Goal: Transaction & Acquisition: Purchase product/service

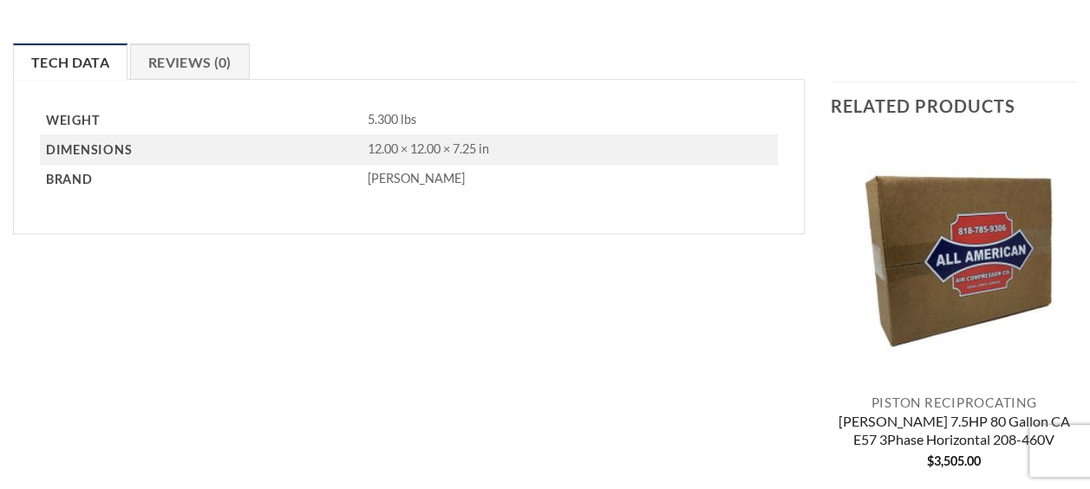
scroll to position [87, 0]
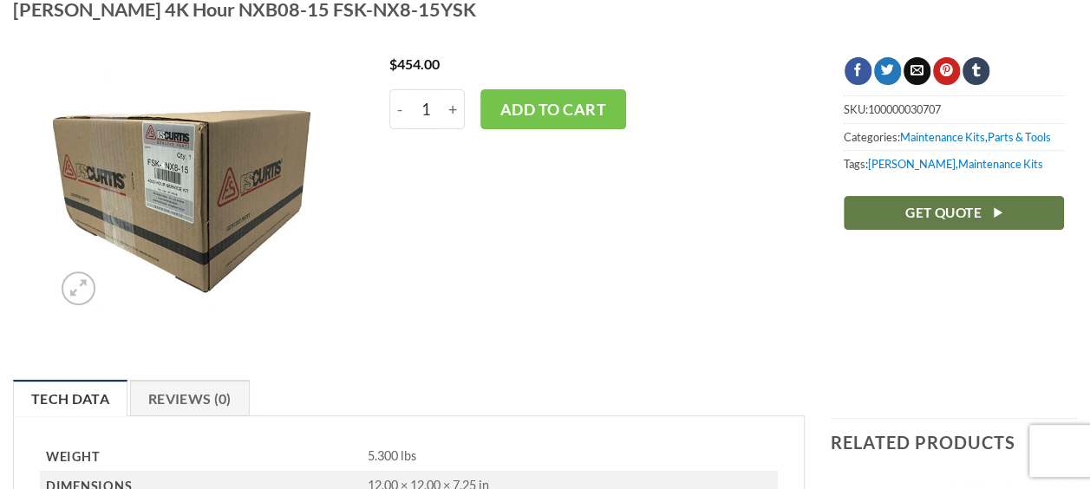
scroll to position [87, 0]
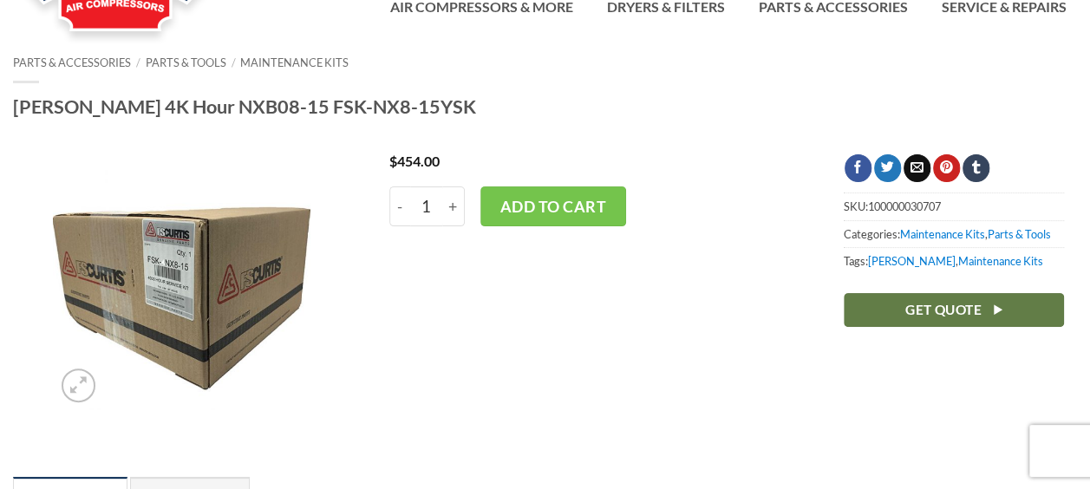
click at [179, 291] on img at bounding box center [181, 282] width 257 height 257
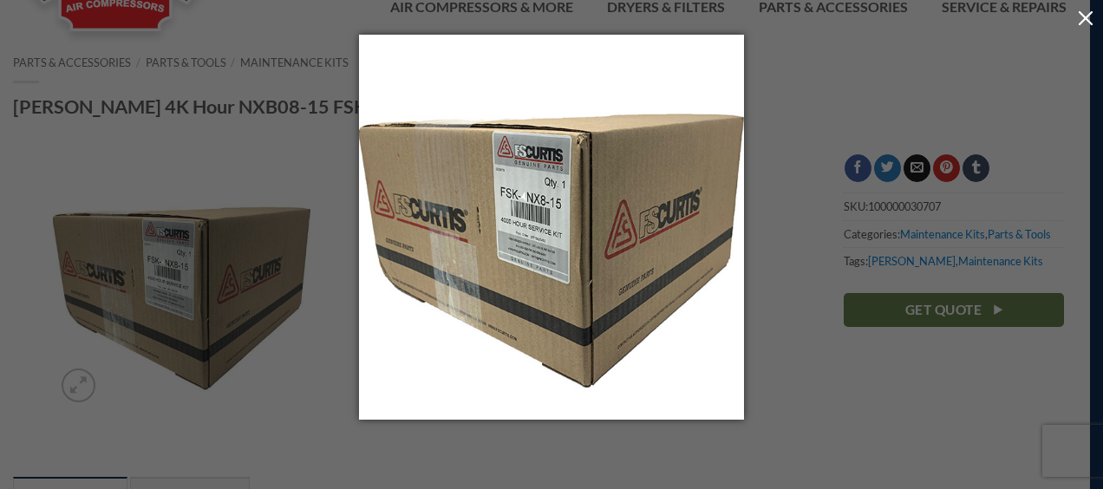
click at [1080, 22] on button "button" at bounding box center [1085, 17] width 35 height 35
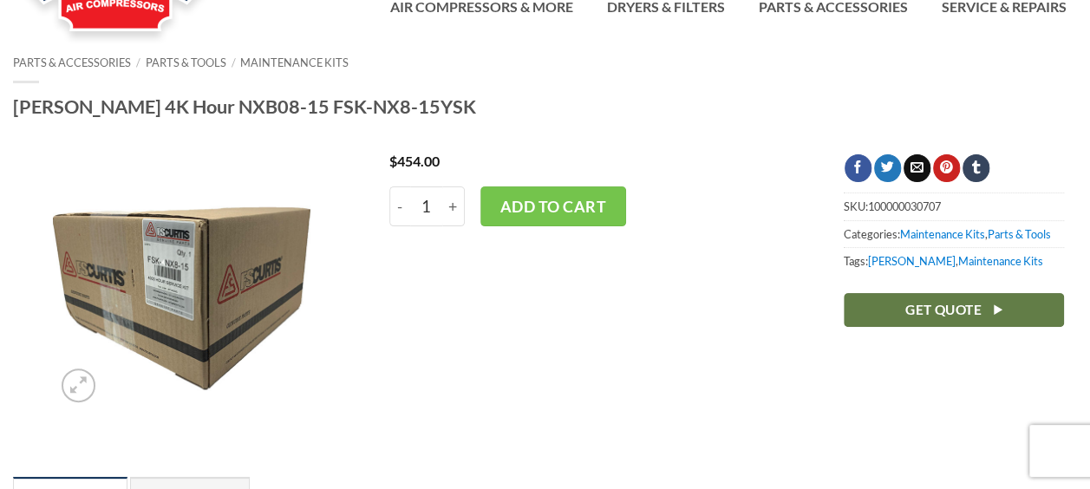
click at [191, 290] on img at bounding box center [181, 282] width 257 height 257
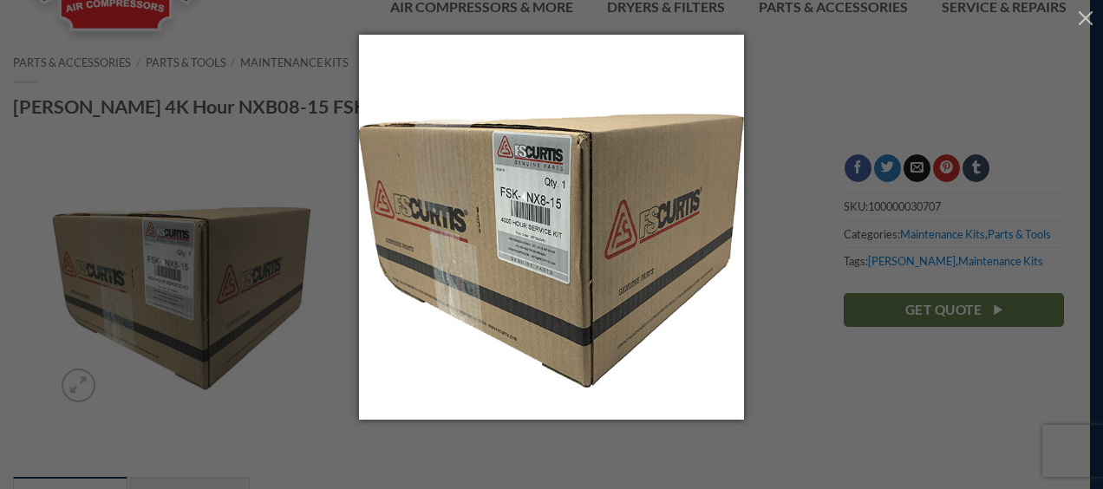
click at [808, 112] on div at bounding box center [551, 244] width 1103 height 489
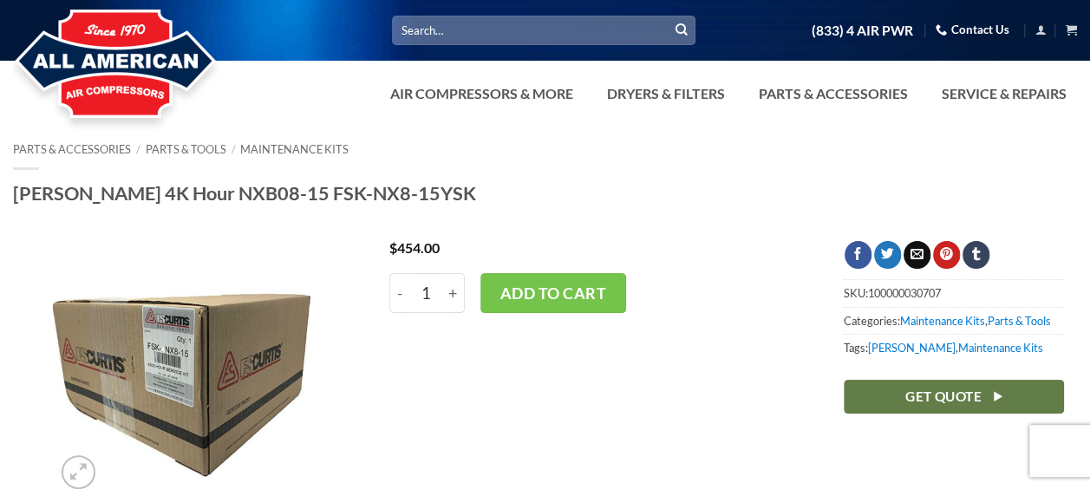
click at [695, 432] on div "$ 454.00 - [PERSON_NAME] 4K Hour NXB08-15 FSK-NX8-15YSK quantity 1 + Add to cart" at bounding box center [590, 393] width 454 height 305
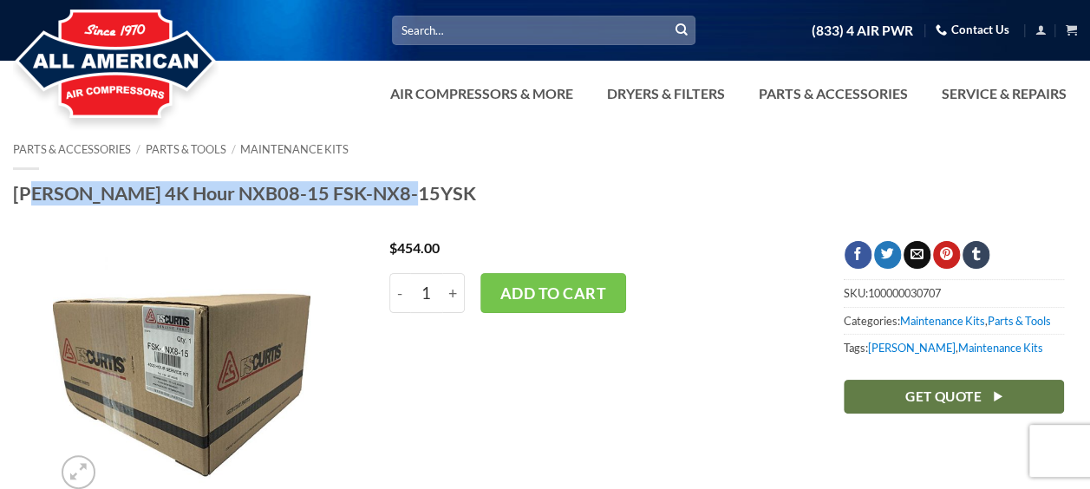
drag, startPoint x: 16, startPoint y: 196, endPoint x: 382, endPoint y: 197, distance: 365.1
click at [382, 197] on h1 "[PERSON_NAME] 4K Hour NXB08-15 FSK-NX8-15YSK" at bounding box center [545, 193] width 1064 height 24
copy h1 "[PERSON_NAME] 4K Hour NXB08-15 FSK-NX8-15YSK"
click at [426, 173] on div "Parts & Accessories / Parts & Tools / Maintenance Kits Curtis 4K Hour NXB08-15 …" at bounding box center [545, 174] width 1064 height 62
